Goal: Browse casually

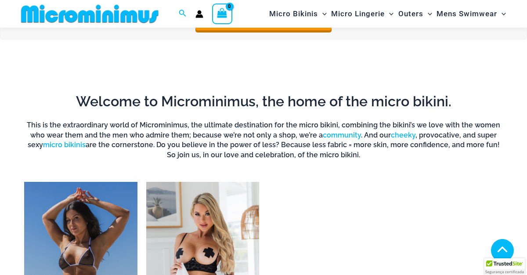
scroll to position [455, 0]
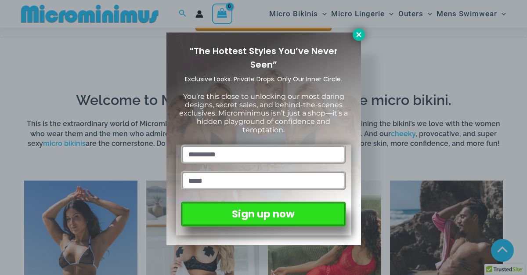
click at [357, 38] on icon at bounding box center [359, 35] width 8 height 8
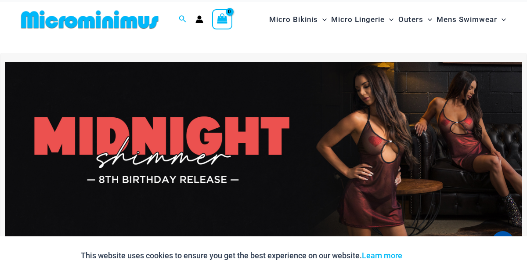
scroll to position [14, 0]
